Goal: Navigation & Orientation: Find specific page/section

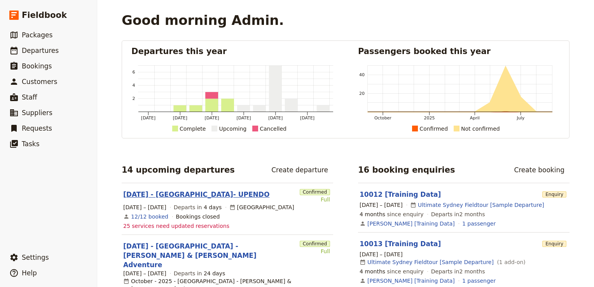
click at [153, 195] on link "[DATE] - [GEOGRAPHIC_DATA]- UPENDO" at bounding box center [196, 194] width 146 height 9
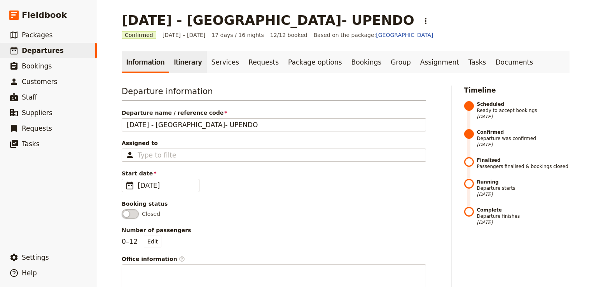
click at [180, 63] on link "Itinerary" at bounding box center [187, 62] width 37 height 22
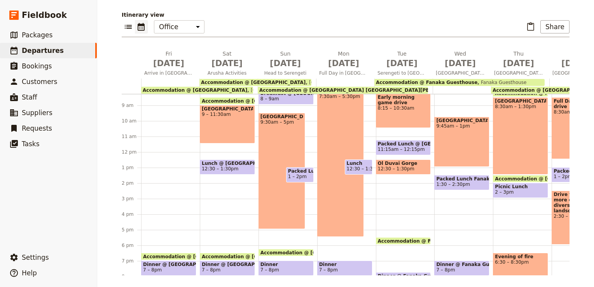
scroll to position [128, 0]
click at [471, 129] on span "9:45am – 1pm" at bounding box center [461, 126] width 51 height 5
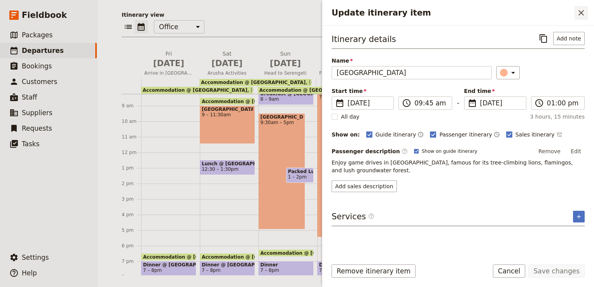
click at [579, 9] on icon "Close drawer" at bounding box center [580, 12] width 9 height 9
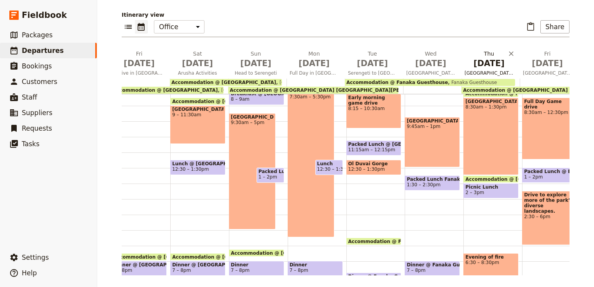
scroll to position [0, 0]
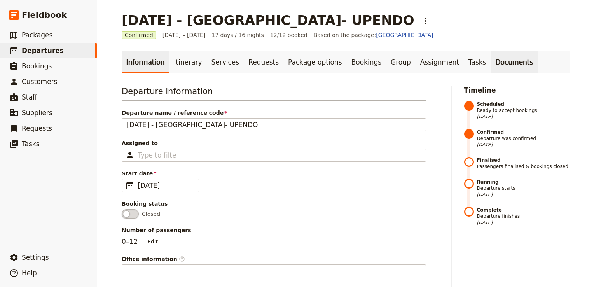
click at [490, 63] on link "Documents" at bounding box center [513, 62] width 47 height 22
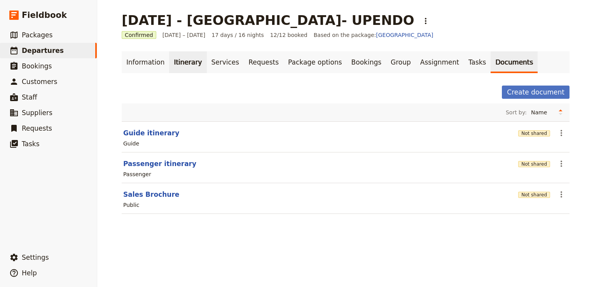
click at [177, 61] on link "Itinerary" at bounding box center [187, 62] width 37 height 22
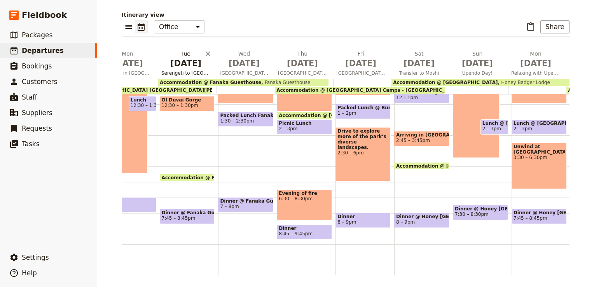
scroll to position [197, 0]
